Goal: Transaction & Acquisition: Purchase product/service

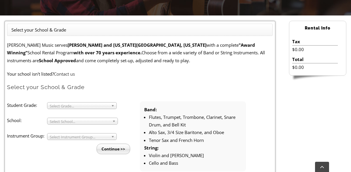
scroll to position [148, 0]
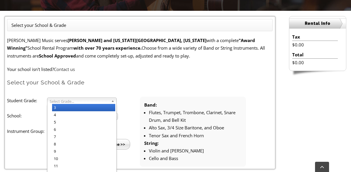
click at [112, 101] on b at bounding box center [113, 101] width 5 height 6
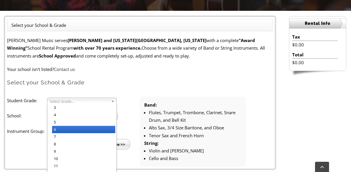
click at [102, 131] on li "6" at bounding box center [83, 129] width 63 height 7
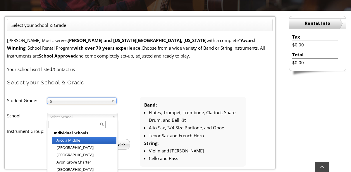
click at [113, 117] on b at bounding box center [114, 117] width 5 height 6
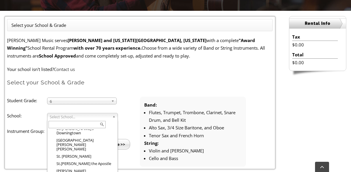
scroll to position [895, 0]
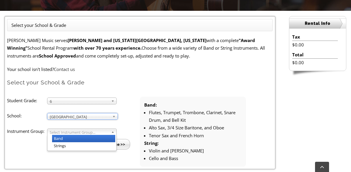
click at [109, 131] on link "Select Instrument Group..." at bounding box center [82, 132] width 70 height 7
click at [106, 137] on li "Band" at bounding box center [83, 138] width 63 height 7
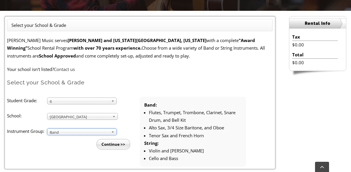
click at [116, 146] on input "Continue >>" at bounding box center [114, 144] width 34 height 11
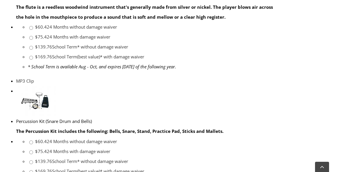
scroll to position [484, 0]
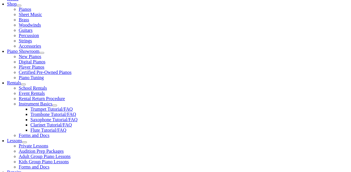
scroll to position [132, 0]
checkbox input"] "true"
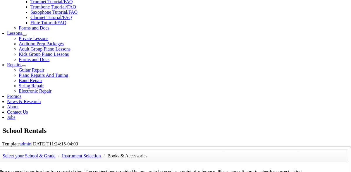
scroll to position [244, 0]
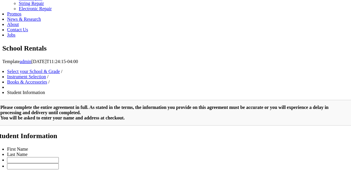
scroll to position [128, 0]
type input "2"
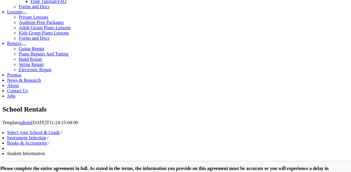
scroll to position [157, 0]
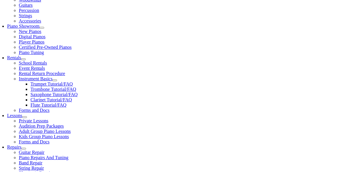
type input "Loralee"
type input "Kaczynski"
type input "4129777319"
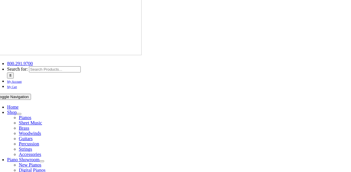
scroll to position [17, 0]
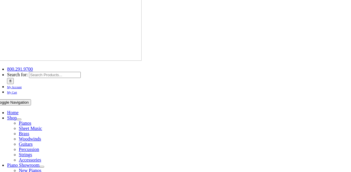
type input "Garnet Valley"
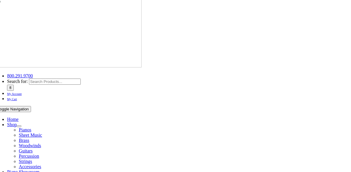
scroll to position [0, 0]
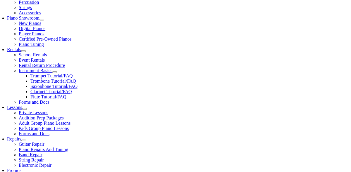
scroll to position [164, 0]
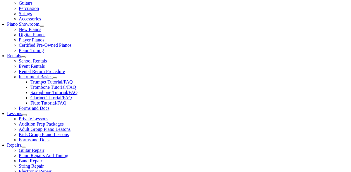
scroll to position [7, 0]
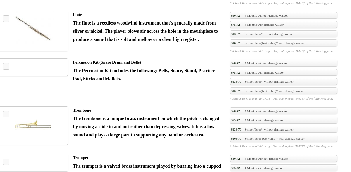
scroll to position [515, 0]
